Goal: Transaction & Acquisition: Purchase product/service

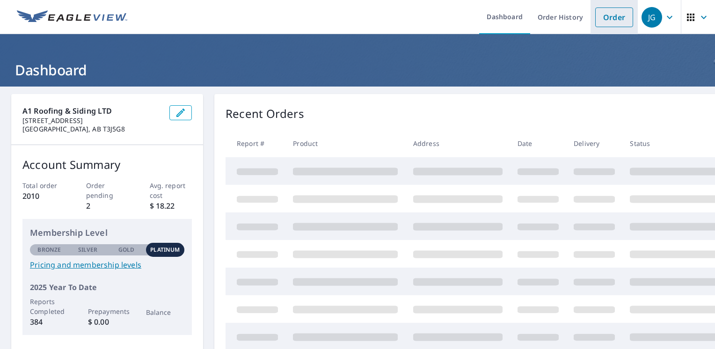
click at [602, 19] on link "Order" at bounding box center [614, 17] width 38 height 20
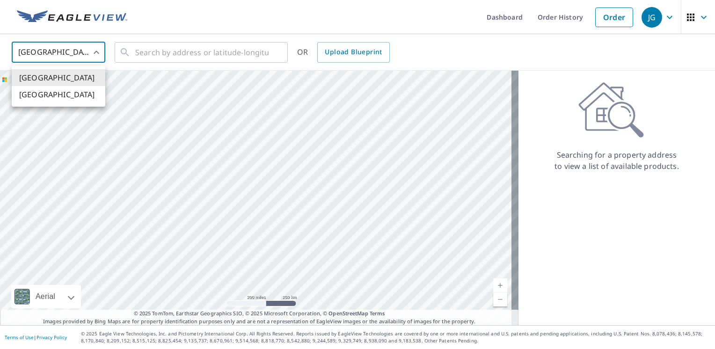
click at [101, 57] on body "JG JG Dashboard Order History Order JG United States US ​ ​ OR Upload Blueprint…" at bounding box center [357, 174] width 715 height 349
click at [90, 95] on li "[GEOGRAPHIC_DATA]" at bounding box center [59, 94] width 94 height 17
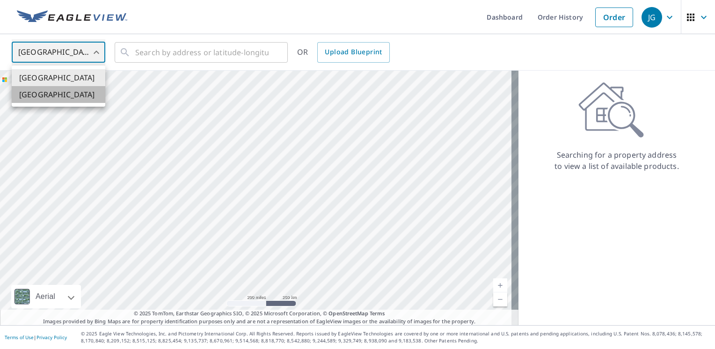
type input "CA"
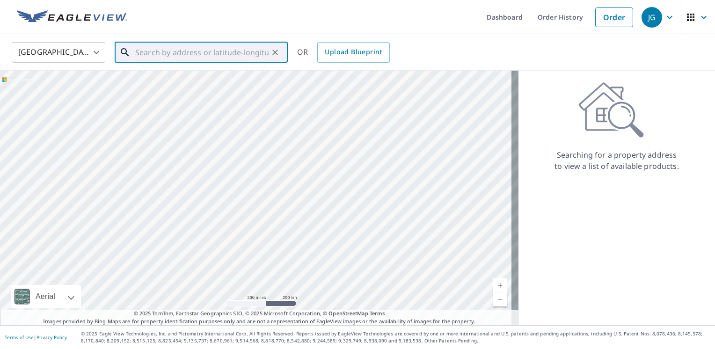
click at [149, 54] on input "text" at bounding box center [201, 52] width 133 height 26
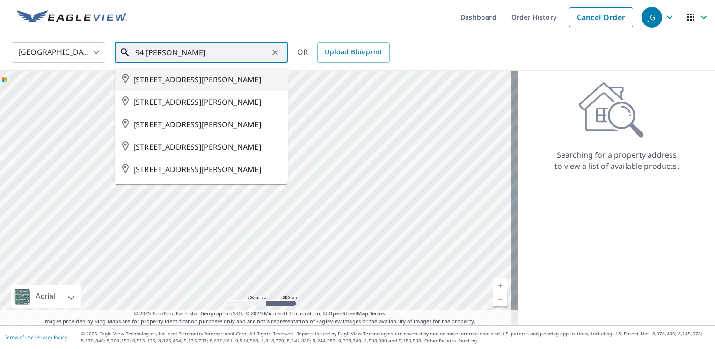
click at [204, 76] on span "[STREET_ADDRESS][PERSON_NAME]" at bounding box center [206, 79] width 147 height 11
type input "[STREET_ADDRESS][PERSON_NAME]"
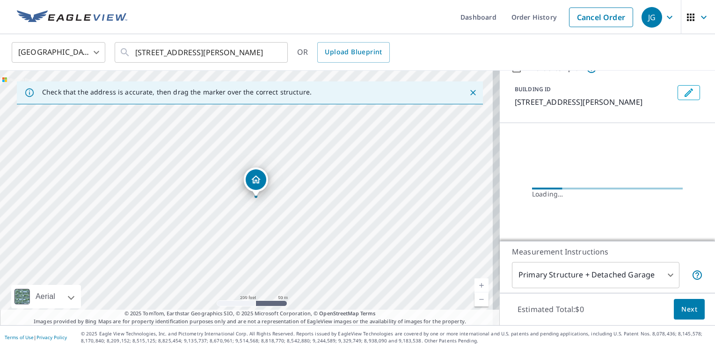
scroll to position [45, 0]
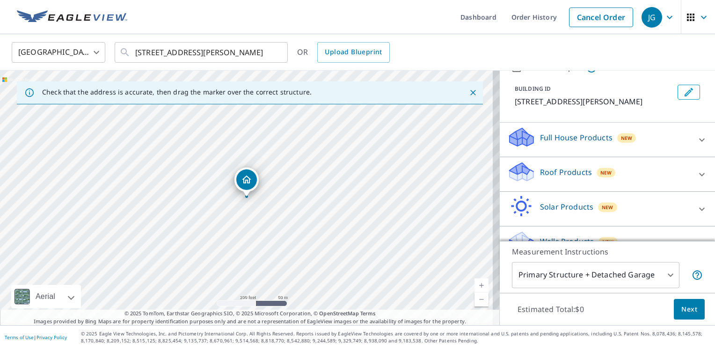
click at [553, 178] on p "Roof Products" at bounding box center [566, 172] width 52 height 11
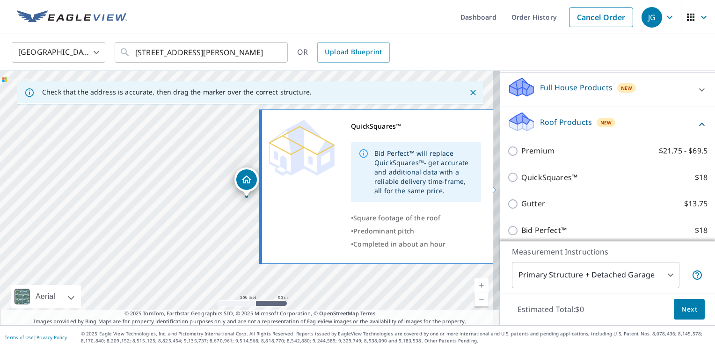
scroll to position [96, 0]
click at [553, 182] on p "QuickSquares™" at bounding box center [549, 176] width 56 height 12
click at [521, 181] on input "QuickSquares™ $18" at bounding box center [514, 175] width 14 height 11
checkbox input "true"
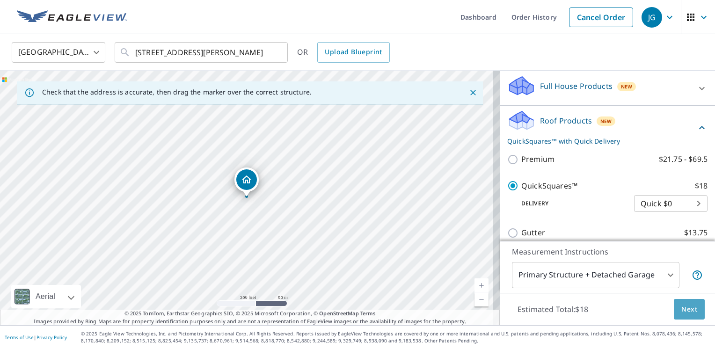
click at [693, 317] on button "Next" at bounding box center [689, 309] width 31 height 21
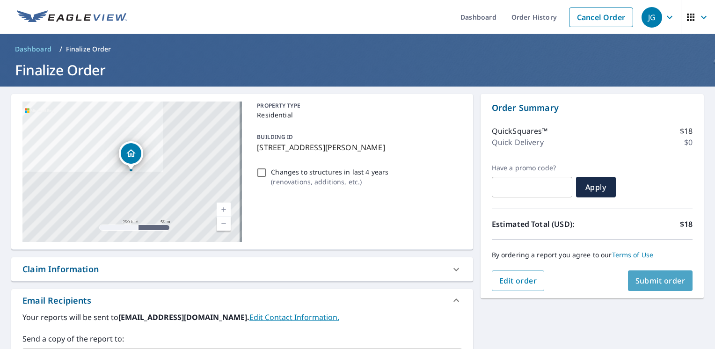
click at [634, 287] on button "Submit order" at bounding box center [660, 280] width 65 height 21
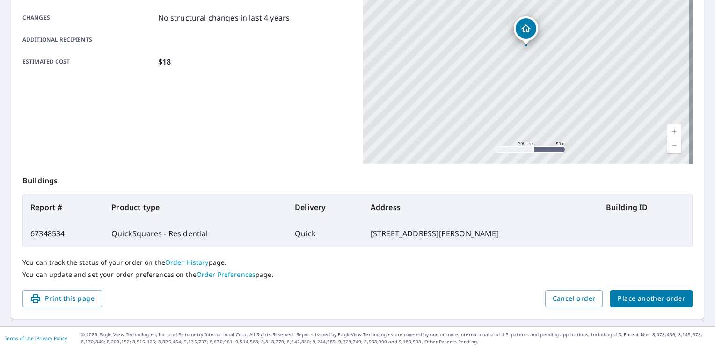
scroll to position [178, 0]
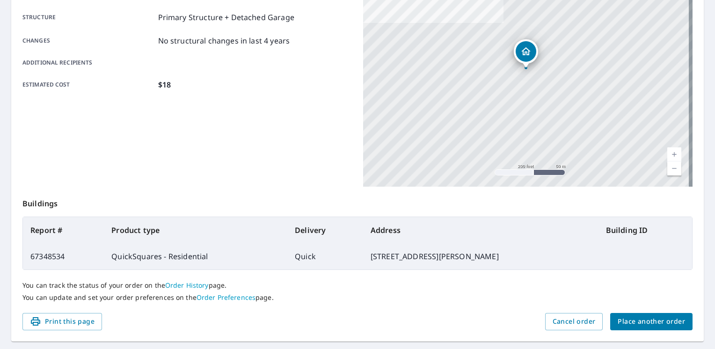
click at [656, 314] on button "Place another order" at bounding box center [651, 321] width 82 height 17
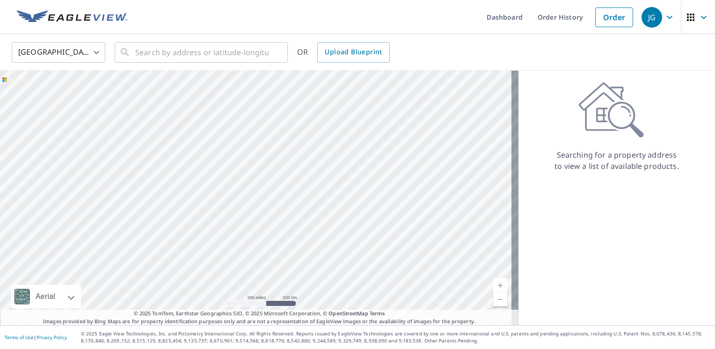
click at [83, 56] on body "JG JG Dashboard Order History Order JG United States US ​ ​ OR Upload Blueprint…" at bounding box center [357, 174] width 715 height 349
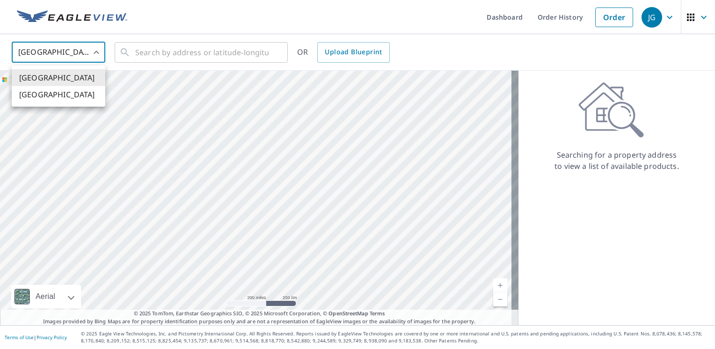
click at [81, 93] on li "[GEOGRAPHIC_DATA]" at bounding box center [59, 94] width 94 height 17
type input "CA"
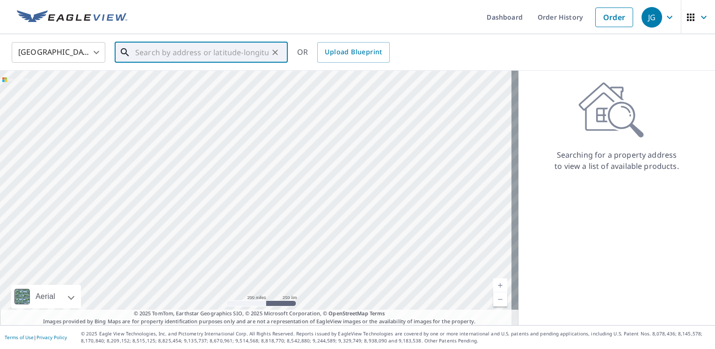
click at [176, 50] on input "text" at bounding box center [201, 52] width 133 height 26
click at [174, 84] on span "[STREET_ADDRESS]" at bounding box center [206, 79] width 147 height 11
type input "[STREET_ADDRESS]"
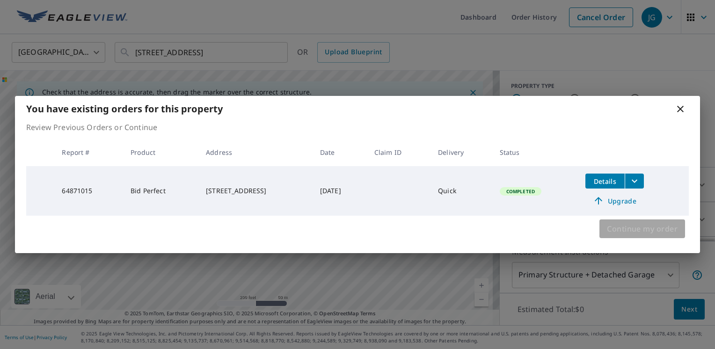
click at [641, 225] on span "Continue my order" at bounding box center [642, 228] width 71 height 13
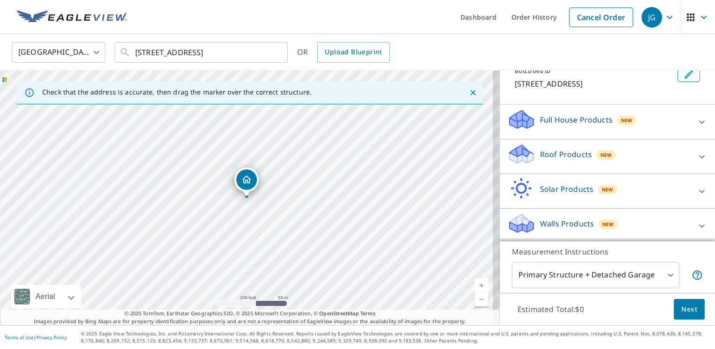
scroll to position [75, 0]
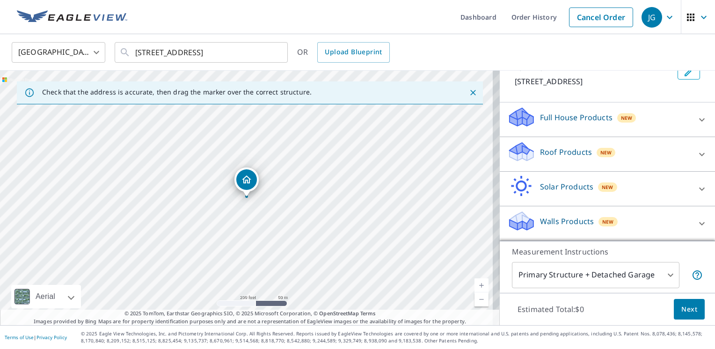
click at [578, 157] on p "Roof Products" at bounding box center [566, 151] width 52 height 11
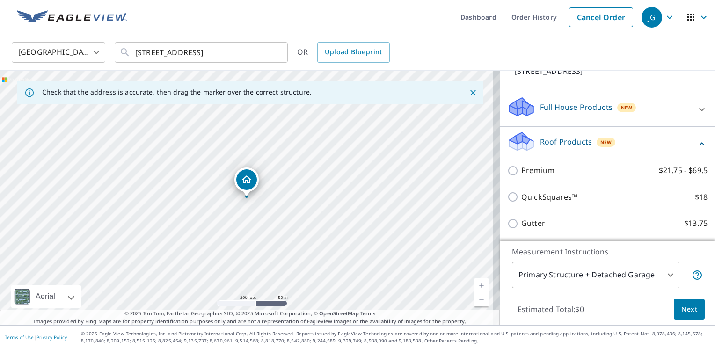
scroll to position [123, 0]
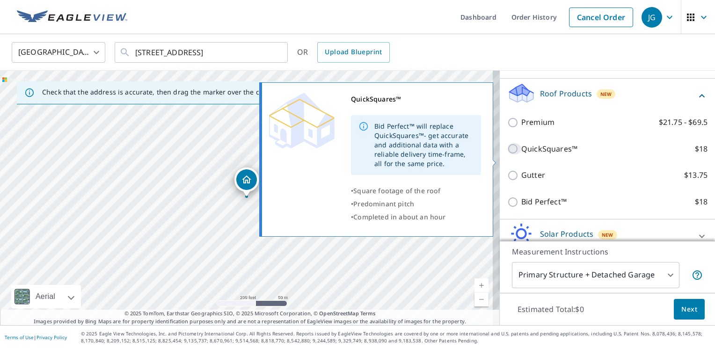
click at [508, 154] on input "QuickSquares™ $18" at bounding box center [514, 148] width 14 height 11
checkbox input "true"
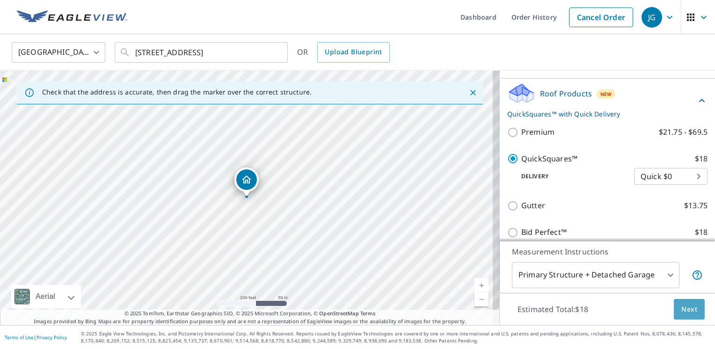
click at [685, 312] on span "Next" at bounding box center [689, 310] width 16 height 12
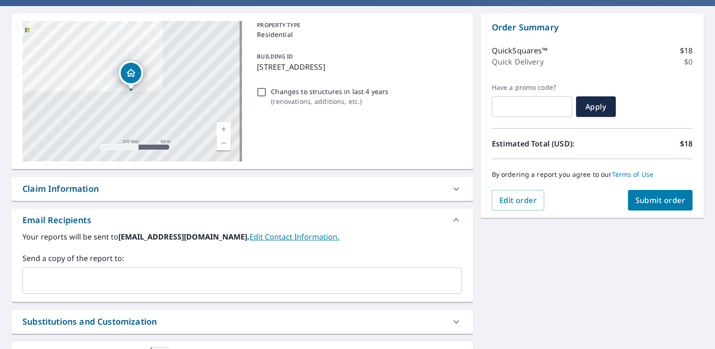
scroll to position [90, 0]
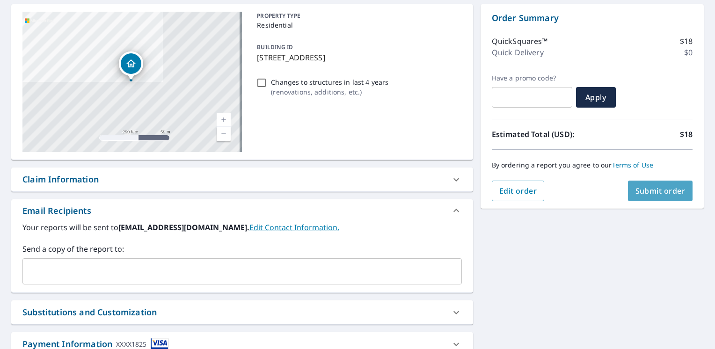
click at [673, 196] on button "Submit order" at bounding box center [660, 191] width 65 height 21
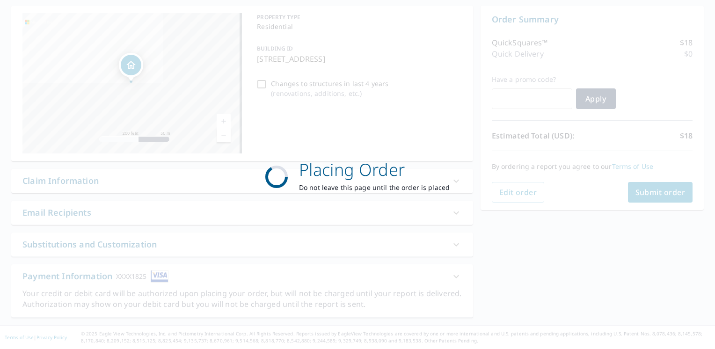
scroll to position [87, 0]
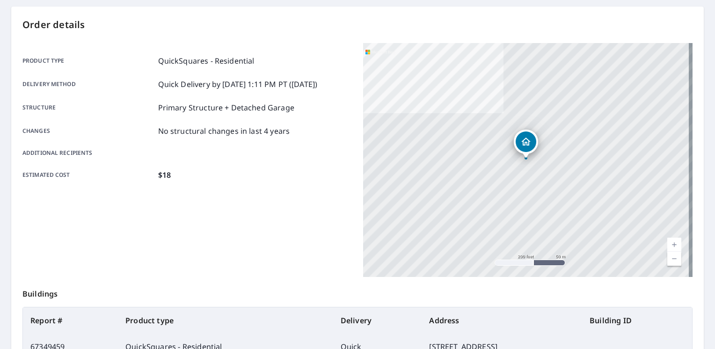
scroll to position [201, 0]
